Goal: Check status: Check status

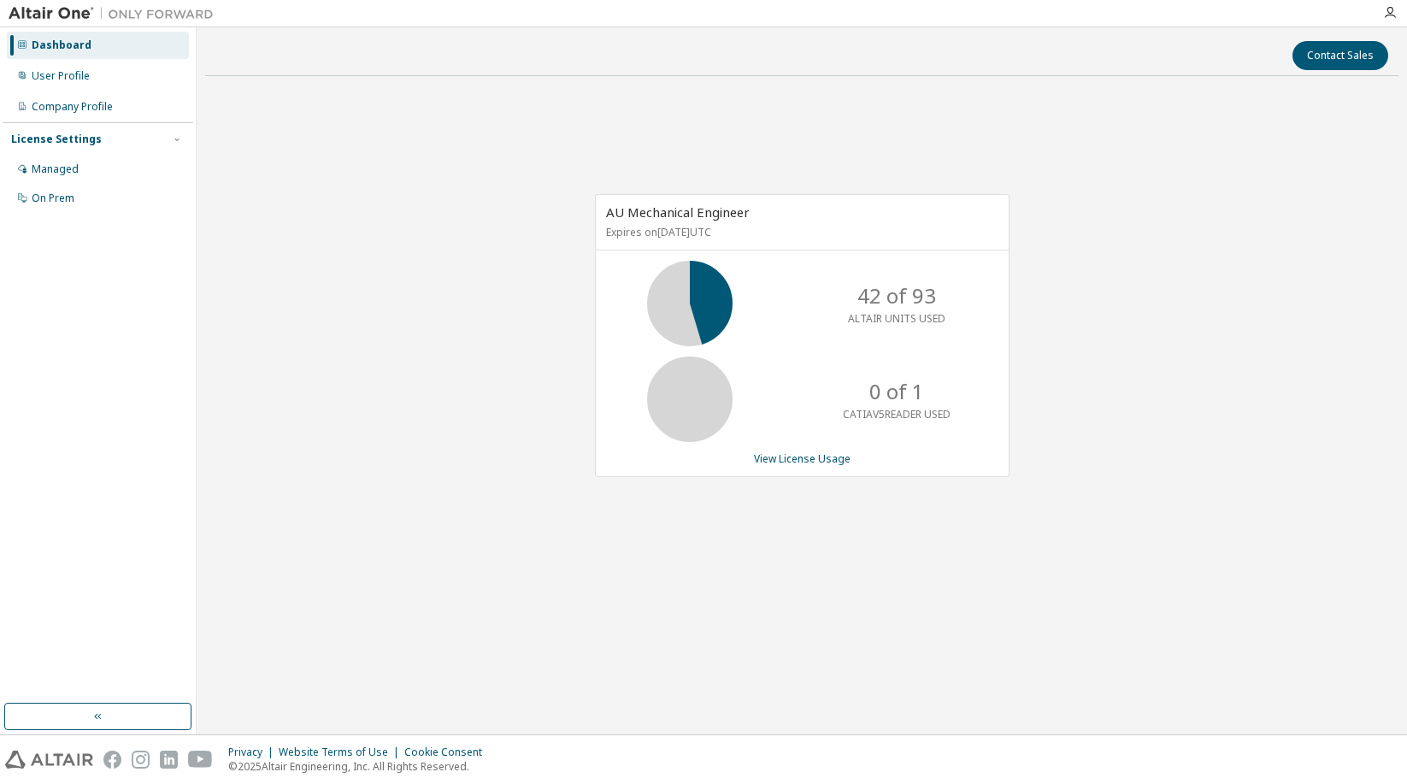
click at [543, 299] on div "AU Mechanical Engineer Expires on [DATE] UTC 42 of 93 ALTAIR UNITS USED 0 of 1 …" at bounding box center [801, 344] width 1193 height 509
